Goal: Check status: Check status

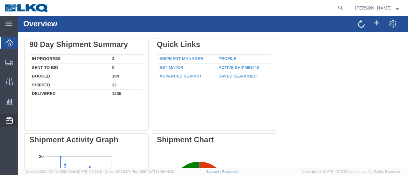
click at [0, 0] on span "Location Appointment" at bounding box center [0, 0] width 0 height 0
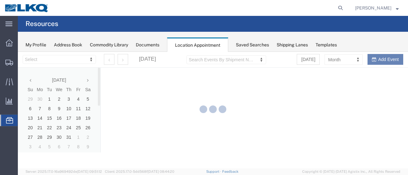
select select "28712"
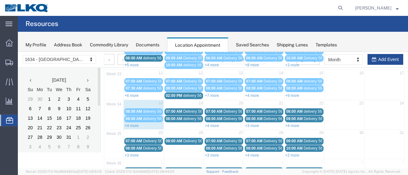
scroll to position [96, 0]
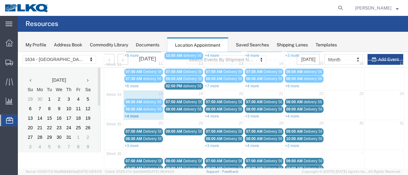
click at [133, 114] on link "+4 more" at bounding box center [132, 116] width 14 height 4
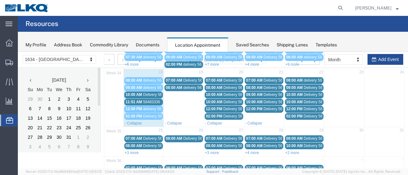
scroll to position [127, 0]
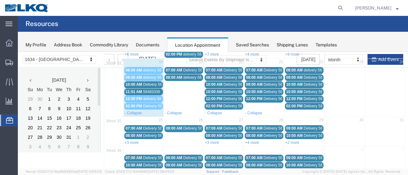
click at [145, 82] on span "Delivery 56150967" at bounding box center [159, 84] width 32 height 4
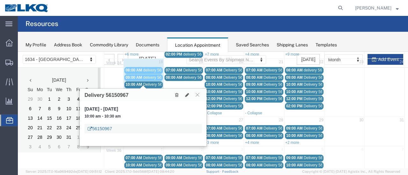
click at [101, 130] on link "56150967" at bounding box center [100, 129] width 24 height 6
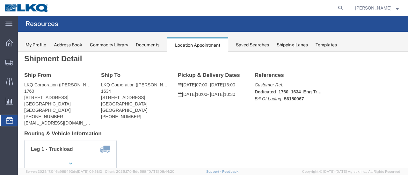
scroll to position [0, 0]
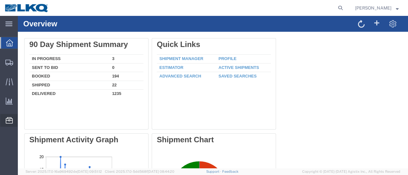
click at [0, 0] on span "Location Appointment" at bounding box center [0, 0] width 0 height 0
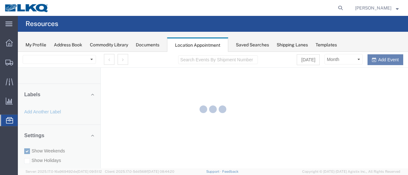
select select "28712"
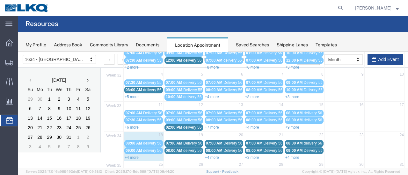
scroll to position [64, 0]
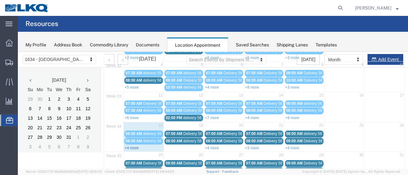
click at [136, 146] on link "+4 more" at bounding box center [132, 148] width 14 height 4
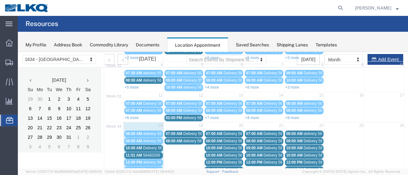
click at [139, 154] on span "11:51 AM" at bounding box center [133, 156] width 17 height 4
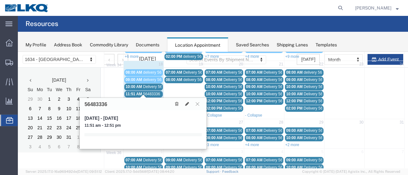
scroll to position [127, 0]
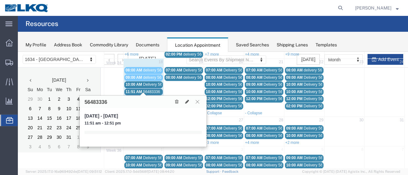
click at [199, 101] on icon at bounding box center [198, 102] width 4 height 4
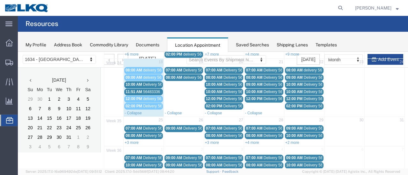
click at [190, 68] on div "07:00 AM Delivery 56109443" at bounding box center [184, 70] width 36 height 5
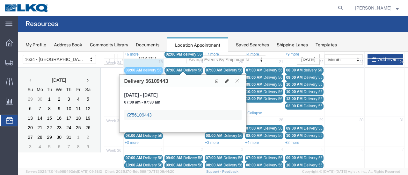
click at [137, 113] on link "56109443" at bounding box center [139, 115] width 24 height 6
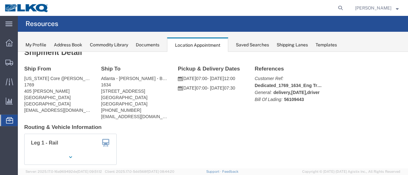
scroll to position [0, 0]
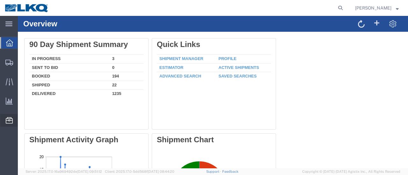
click at [0, 0] on span "Location Appointment" at bounding box center [0, 0] width 0 height 0
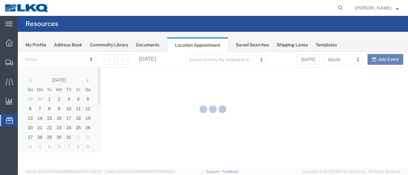
select select "28712"
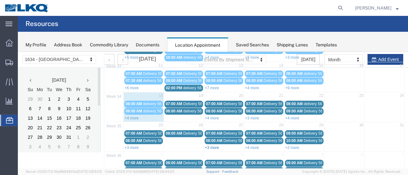
scroll to position [96, 0]
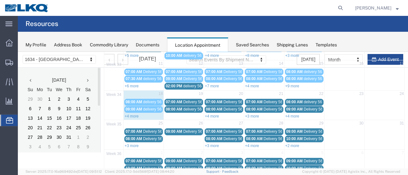
click at [176, 109] on span "08:00 AM" at bounding box center [174, 109] width 17 height 4
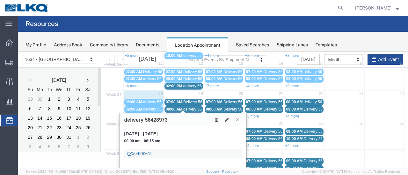
click at [136, 156] on link "56428973" at bounding box center [139, 154] width 24 height 6
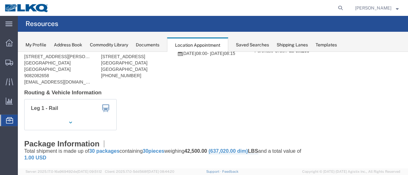
scroll to position [0, 0]
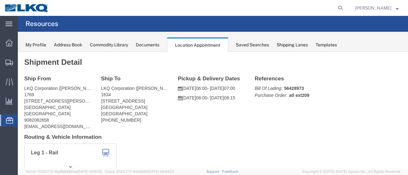
click at [0, 0] on span "Location Appointment" at bounding box center [0, 0] width 0 height 0
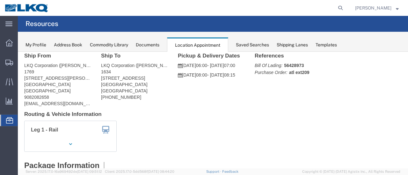
scroll to position [32, 0]
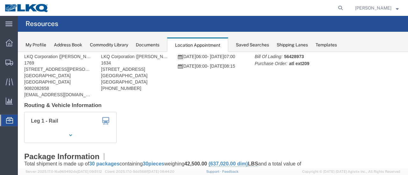
click at [0, 0] on span "Location Appointment" at bounding box center [0, 0] width 0 height 0
click at [15, 43] on div at bounding box center [9, 43] width 18 height 13
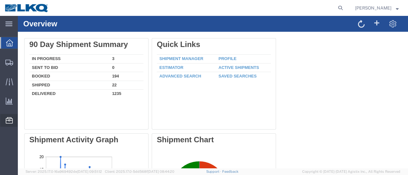
click at [0, 0] on span "Location Appointment" at bounding box center [0, 0] width 0 height 0
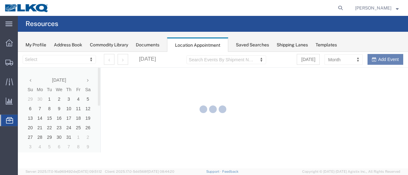
select select "28712"
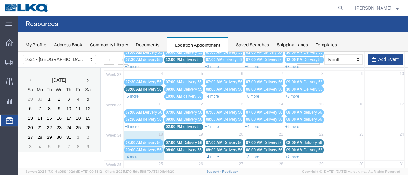
scroll to position [64, 0]
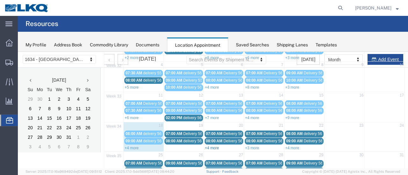
click at [212, 146] on link "+4 more" at bounding box center [212, 148] width 14 height 4
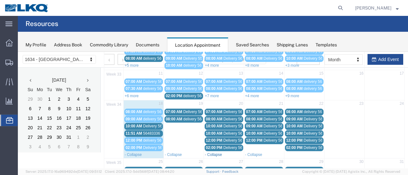
scroll to position [96, 0]
